Goal: Check status: Check status

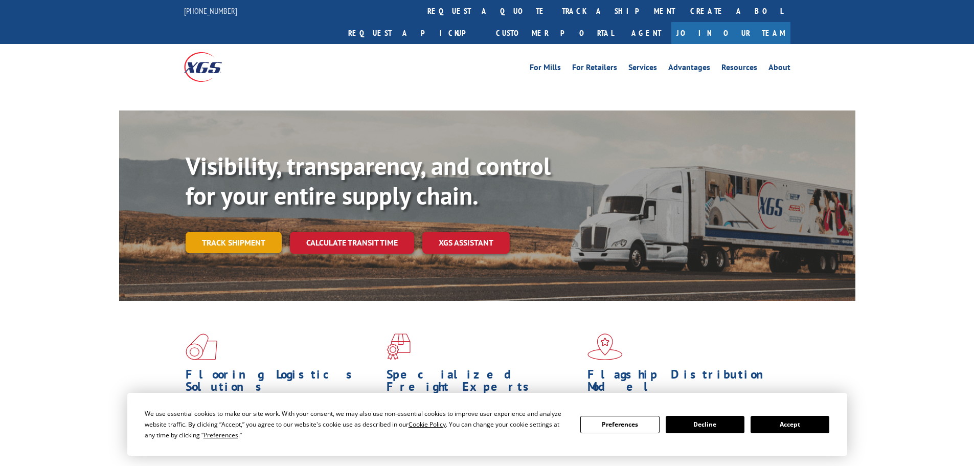
click at [241, 232] on link "Track shipment" at bounding box center [234, 242] width 96 height 21
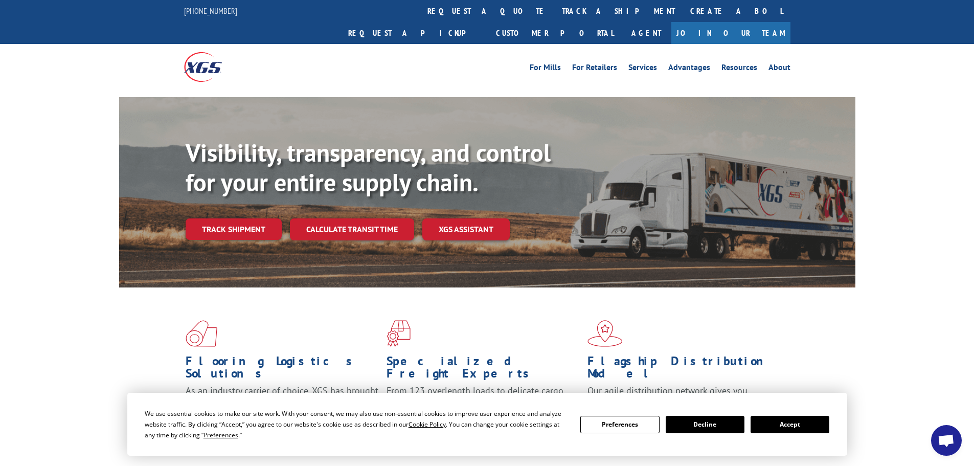
click at [802, 426] on button "Accept" at bounding box center [789, 424] width 79 height 17
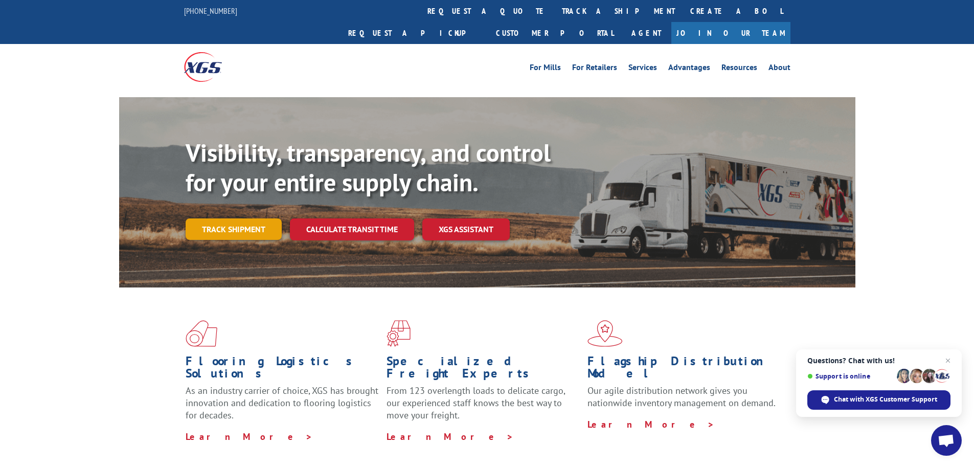
click at [234, 218] on link "Track shipment" at bounding box center [234, 228] width 96 height 21
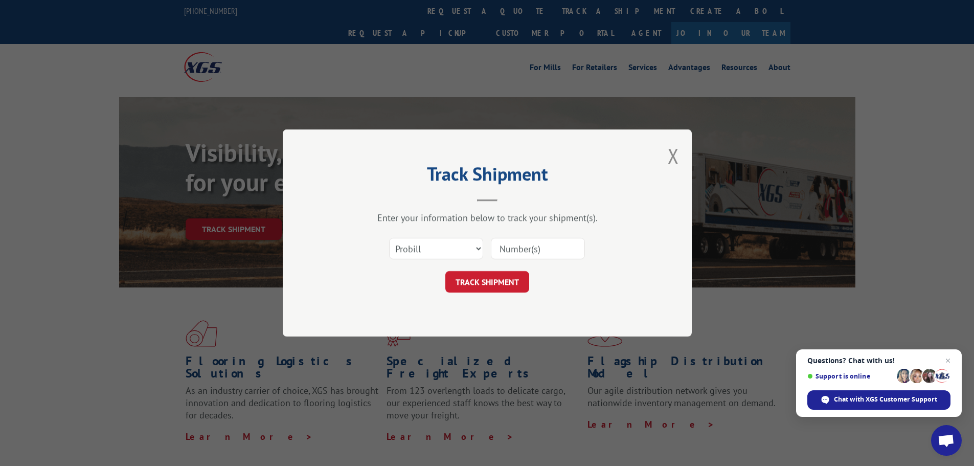
click at [557, 247] on input at bounding box center [538, 248] width 94 height 21
paste input "[PERSON_NAME] <[EMAIL_ADDRESS][DOMAIN_NAME]>"
type input "[PERSON_NAME] <[EMAIL_ADDRESS][DOMAIN_NAME]>"
click button "TRACK SHIPMENT" at bounding box center [487, 281] width 84 height 21
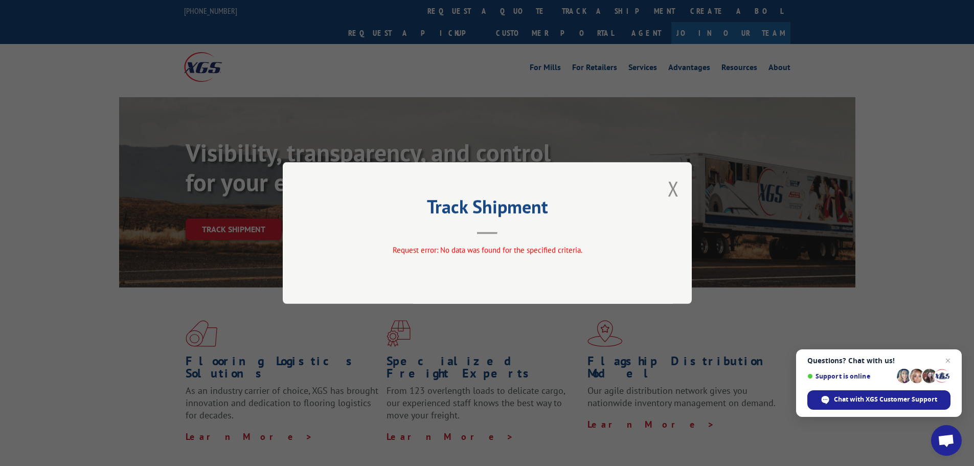
click at [680, 191] on div "Track Shipment Request error: No data was found for the specified criteria." at bounding box center [487, 233] width 409 height 142
click at [677, 194] on button "Close modal" at bounding box center [673, 188] width 11 height 27
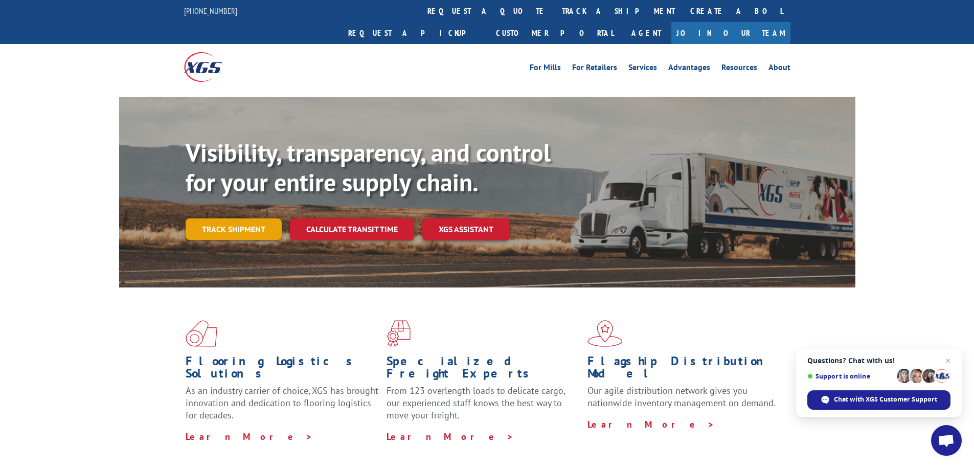
click at [231, 218] on link "Track shipment" at bounding box center [234, 228] width 96 height 21
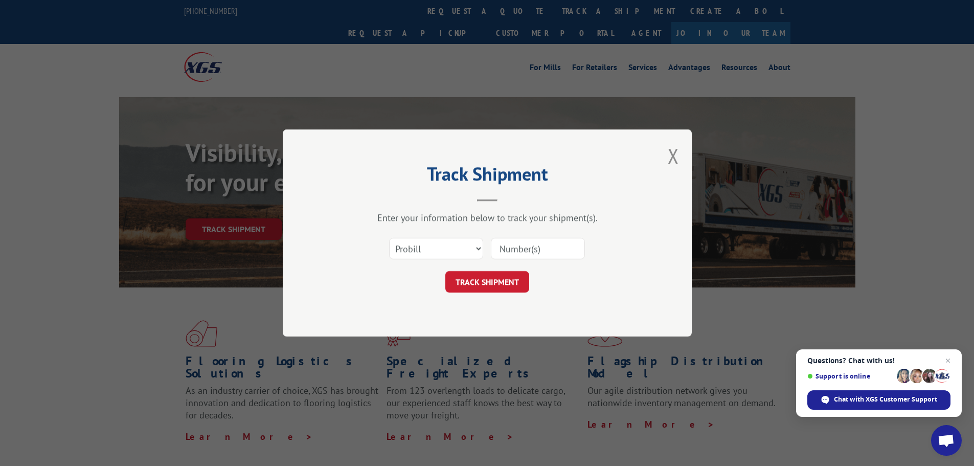
drag, startPoint x: 584, startPoint y: 241, endPoint x: 576, endPoint y: 244, distance: 8.3
click at [582, 243] on input at bounding box center [538, 248] width 94 height 21
paste input "6402680"
type input "6402680"
click at [508, 279] on button "TRACK SHIPMENT" at bounding box center [487, 281] width 84 height 21
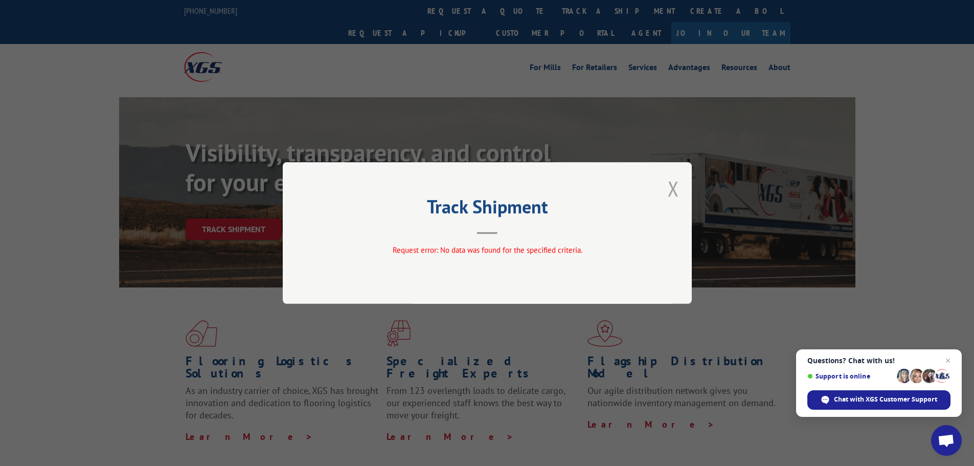
click at [676, 189] on button "Close modal" at bounding box center [673, 188] width 11 height 27
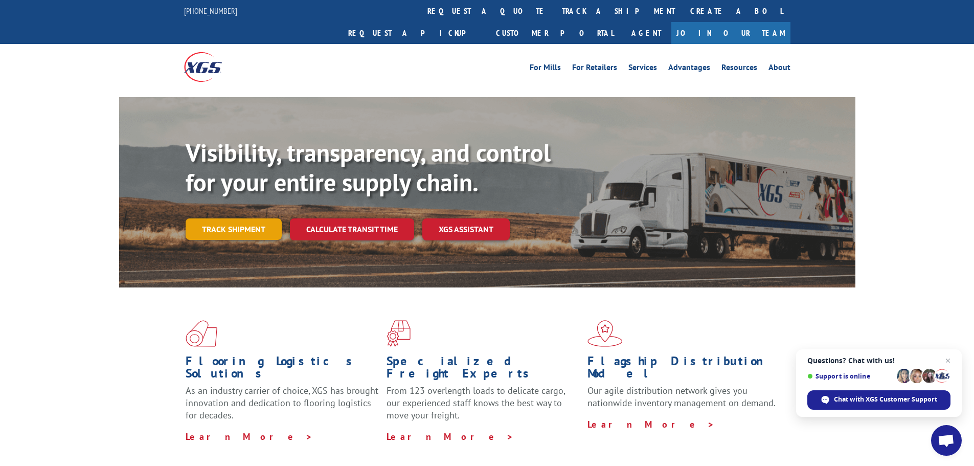
click at [233, 218] on link "Track shipment" at bounding box center [234, 228] width 96 height 21
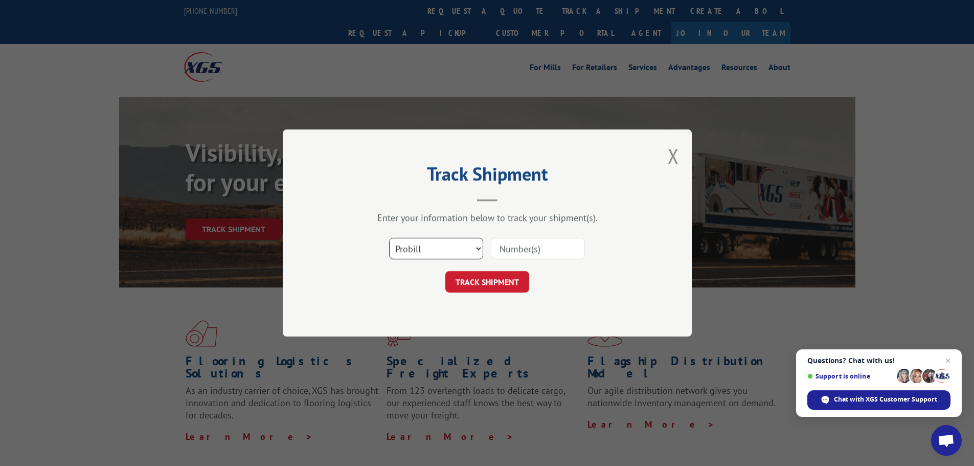
click at [425, 251] on select "Select category... Probill BOL PO" at bounding box center [436, 248] width 94 height 21
select select "bol"
click at [389, 238] on select "Select category... Probill BOL PO" at bounding box center [436, 248] width 94 height 21
click at [495, 284] on button "TRACK SHIPMENT" at bounding box center [487, 281] width 84 height 21
click at [523, 247] on input at bounding box center [538, 248] width 94 height 21
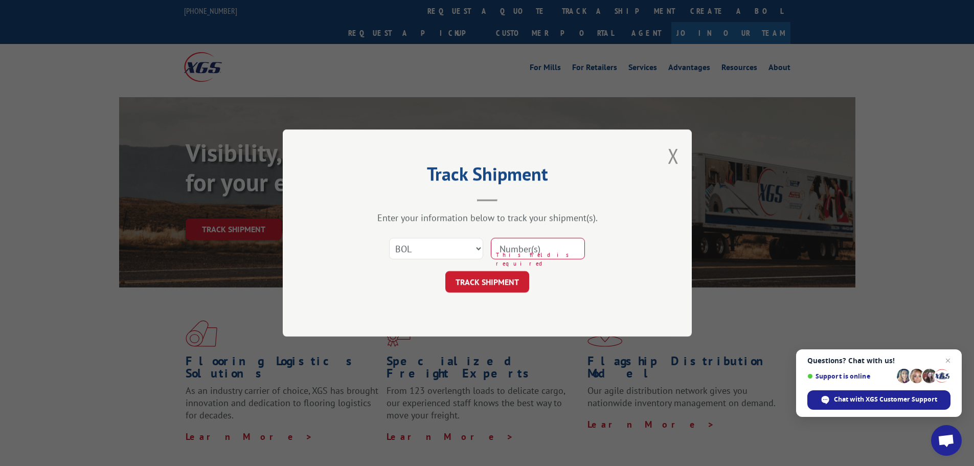
paste input "6402680"
type input "6402680"
click at [500, 282] on button "TRACK SHIPMENT" at bounding box center [487, 281] width 84 height 21
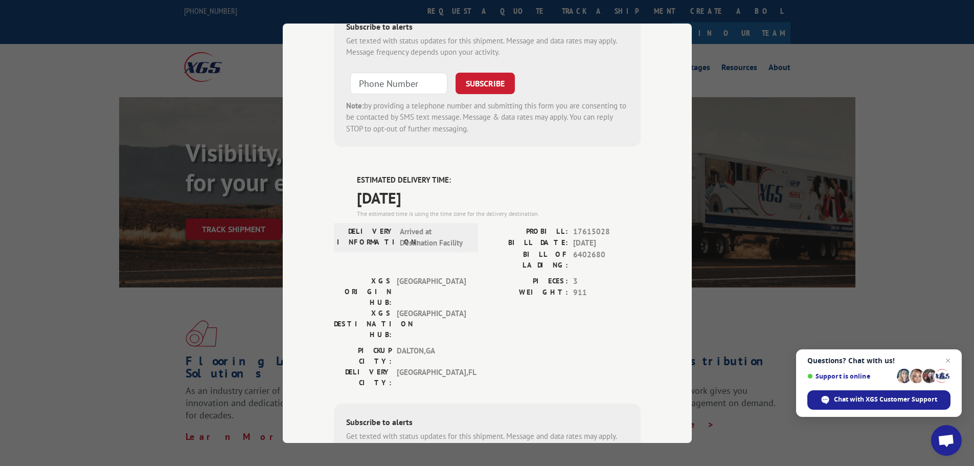
scroll to position [356, 0]
